Goal: Navigation & Orientation: Find specific page/section

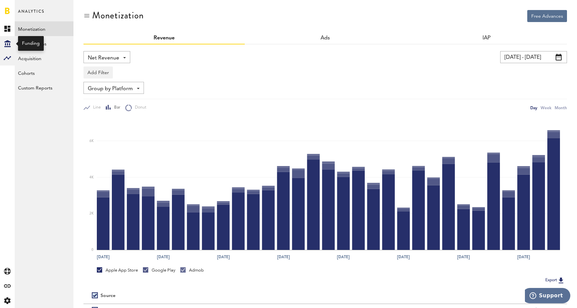
click at [6, 43] on icon "Created with Sketch." at bounding box center [7, 43] width 6 height 7
click at [43, 23] on link "Overview" at bounding box center [44, 28] width 59 height 15
click at [44, 28] on link "Overview" at bounding box center [44, 28] width 59 height 15
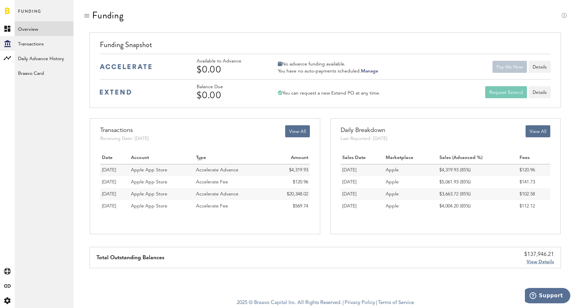
scroll to position [-1, 0]
click at [540, 260] on span "View Details" at bounding box center [540, 262] width 27 height 5
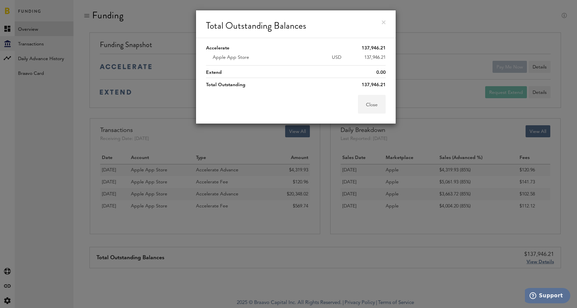
click at [374, 105] on button "Close" at bounding box center [372, 104] width 28 height 19
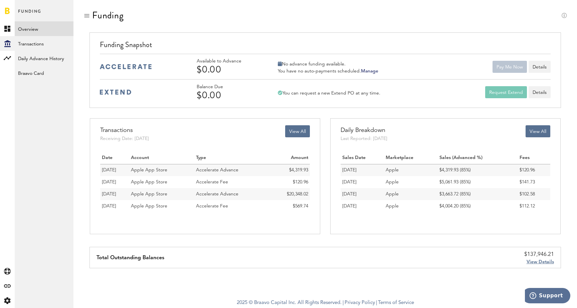
scroll to position [0, 0]
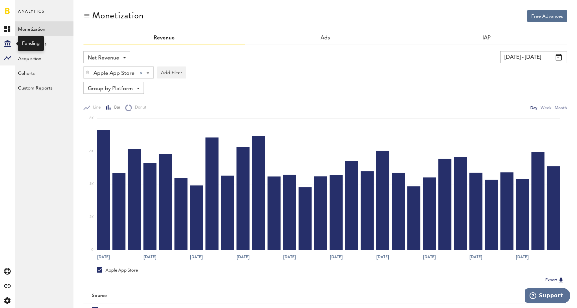
click at [9, 42] on icon at bounding box center [7, 43] width 6 height 7
click at [40, 27] on link "Overview" at bounding box center [44, 28] width 59 height 15
